Goal: Task Accomplishment & Management: Complete application form

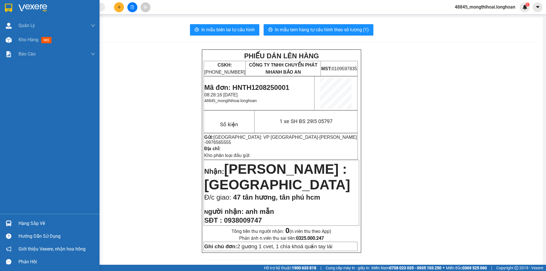
click at [3, 5] on div at bounding box center [50, 9] width 100 height 18
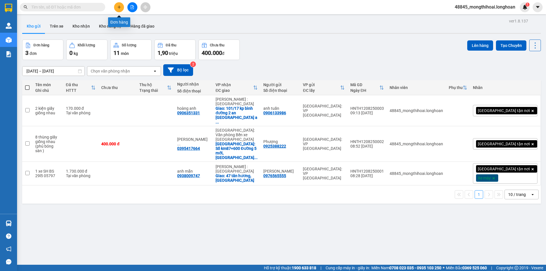
click at [119, 7] on icon "plus" at bounding box center [119, 6] width 0 height 3
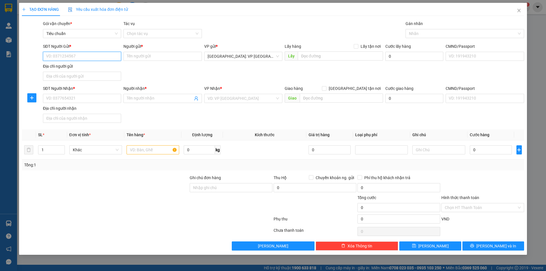
click at [110, 57] on input "SĐT Người Gửi *" at bounding box center [82, 56] width 78 height 9
click at [104, 52] on input "SĐT Người Gửi *" at bounding box center [82, 56] width 78 height 9
click at [101, 55] on input "SĐT Người Gửi *" at bounding box center [82, 56] width 78 height 9
click at [80, 66] on div "0988654798 - A LONG" at bounding box center [81, 68] width 71 height 6
type input "0988654798"
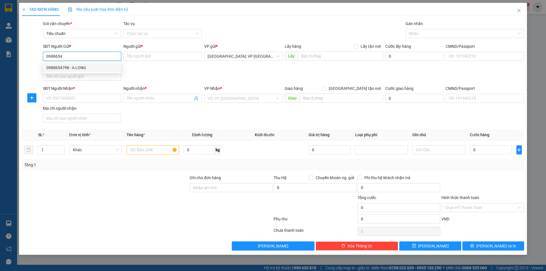
type input "A LONG"
type input "0988654798"
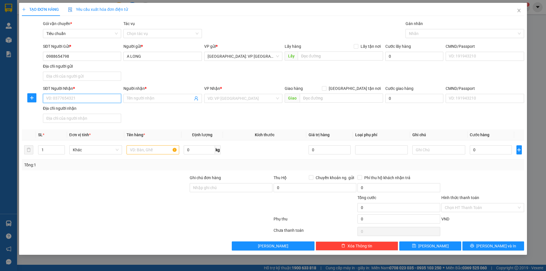
click at [115, 99] on input "SĐT Người Nhận *" at bounding box center [82, 98] width 78 height 9
click at [106, 101] on input "SĐT Người Nhận *" at bounding box center [82, 98] width 78 height 9
paste input "0818099268"
type input "0818099268"
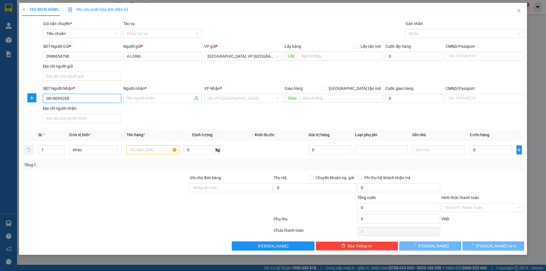
click at [105, 101] on input "0818099268" at bounding box center [82, 98] width 78 height 9
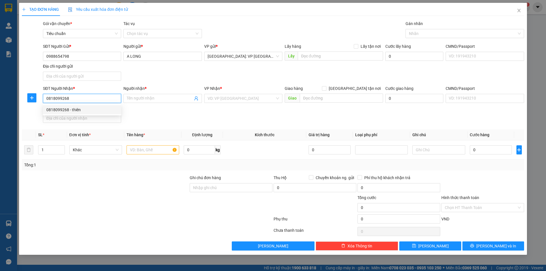
click at [83, 107] on div "0818099268 - thiên" at bounding box center [81, 110] width 71 height 6
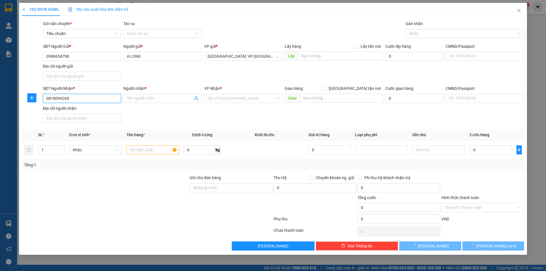
type input "thiên"
checkbox input "true"
type input "186 [PERSON_NAME],kp2,[GEOGRAPHIC_DATA] , [GEOGRAPHIC_DATA]"
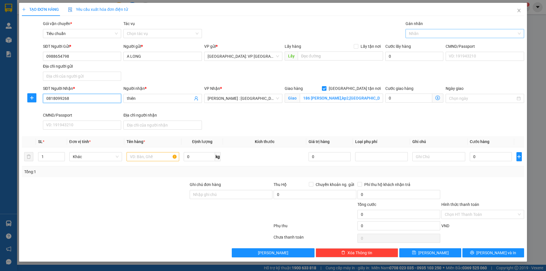
click at [414, 35] on div at bounding box center [462, 33] width 110 height 7
type input "0818099268"
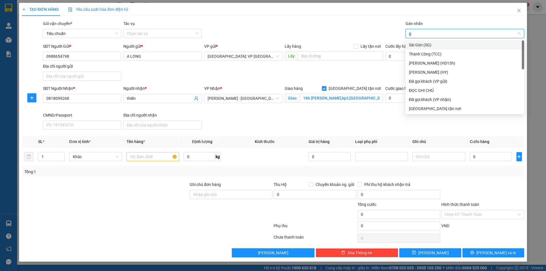
type input "gi"
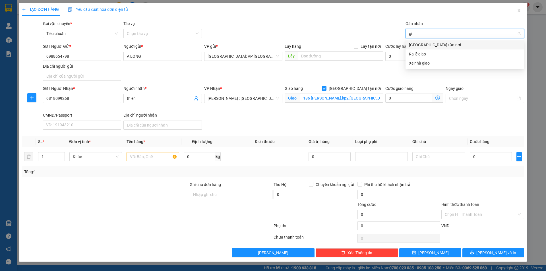
click at [423, 47] on div "[GEOGRAPHIC_DATA] tận nơi" at bounding box center [465, 45] width 112 height 6
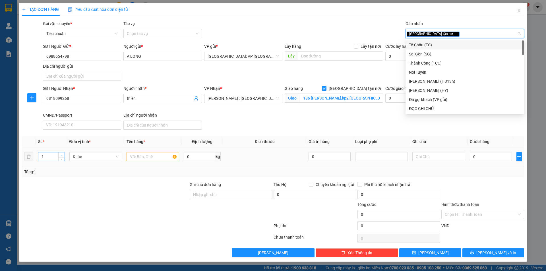
type input "2"
click at [61, 154] on span "up" at bounding box center [61, 155] width 3 height 3
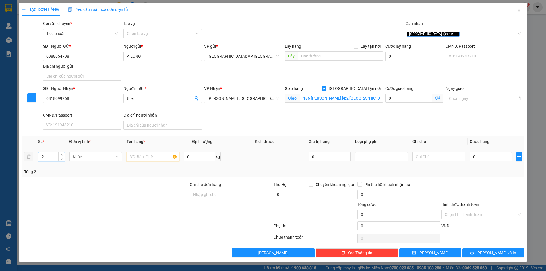
click at [136, 157] on input "text" at bounding box center [153, 156] width 53 height 9
type input "2 thùng giấy"
click at [480, 154] on input "0" at bounding box center [491, 156] width 42 height 9
type input "3"
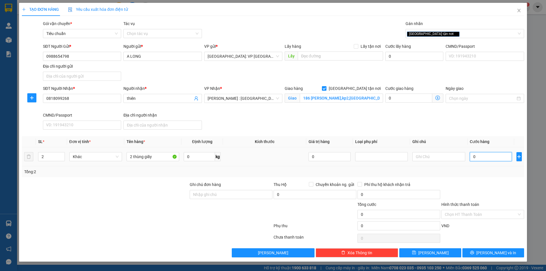
type input "3"
type input "30"
type input "300"
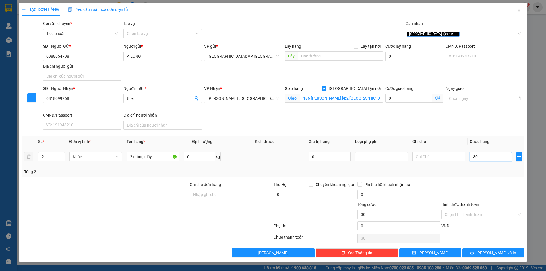
type input "300"
type input "3.000"
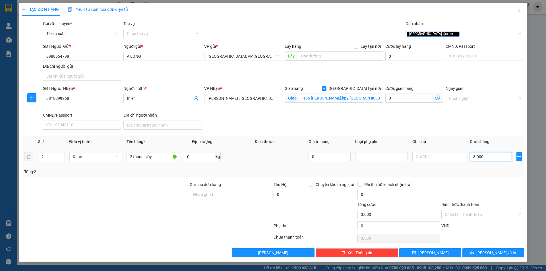
type input "30.000"
type input "300.000"
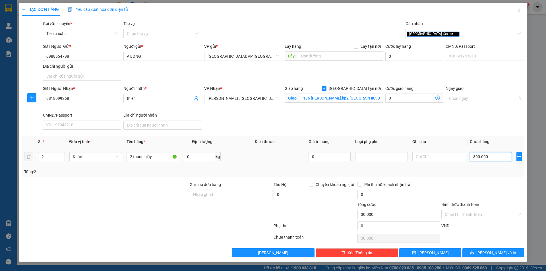
type input "300.000"
click at [482, 249] on button "[PERSON_NAME] và In" at bounding box center [494, 252] width 62 height 9
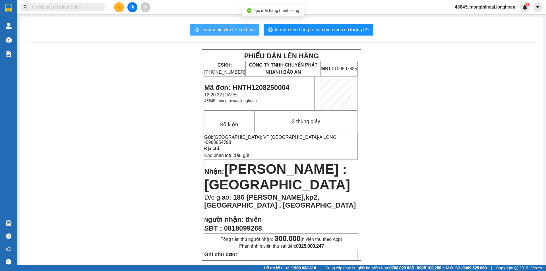
click at [245, 31] on span "In mẫu biên lai tự cấu hình" at bounding box center [227, 29] width 53 height 7
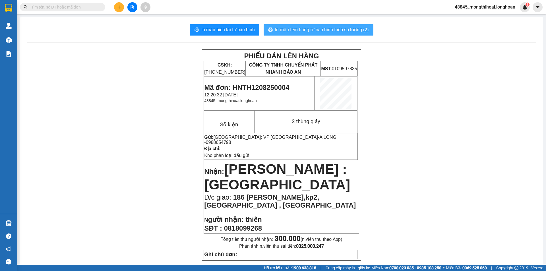
click at [303, 27] on span "In mẫu tem hàng tự cấu hình theo số lượng (2)" at bounding box center [322, 29] width 94 height 7
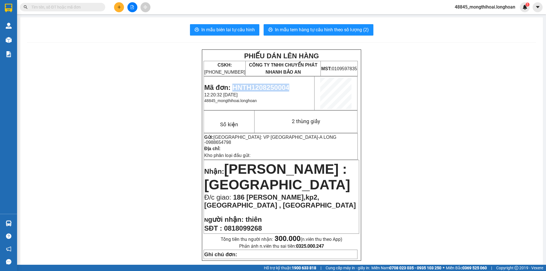
drag, startPoint x: 231, startPoint y: 87, endPoint x: 287, endPoint y: 88, distance: 55.5
click at [289, 88] on p "Mã đơn: HNTH1208250004" at bounding box center [259, 88] width 110 height 8
copy span "HNTH1208250004"
